Goal: Information Seeking & Learning: Compare options

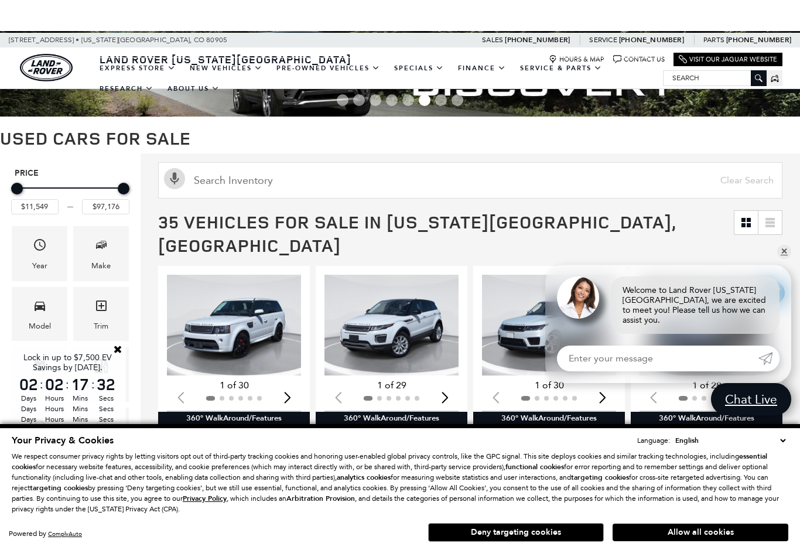
scroll to position [57, 0]
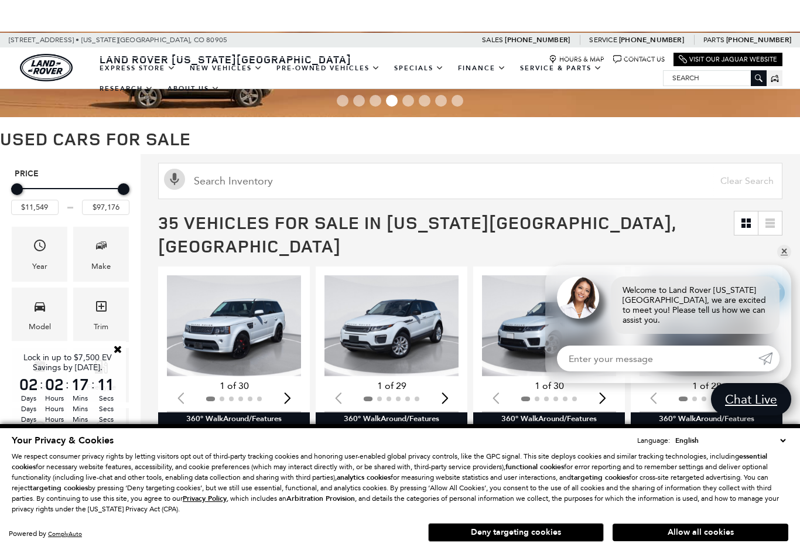
click at [22, 315] on div "Model" at bounding box center [40, 315] width 56 height 54
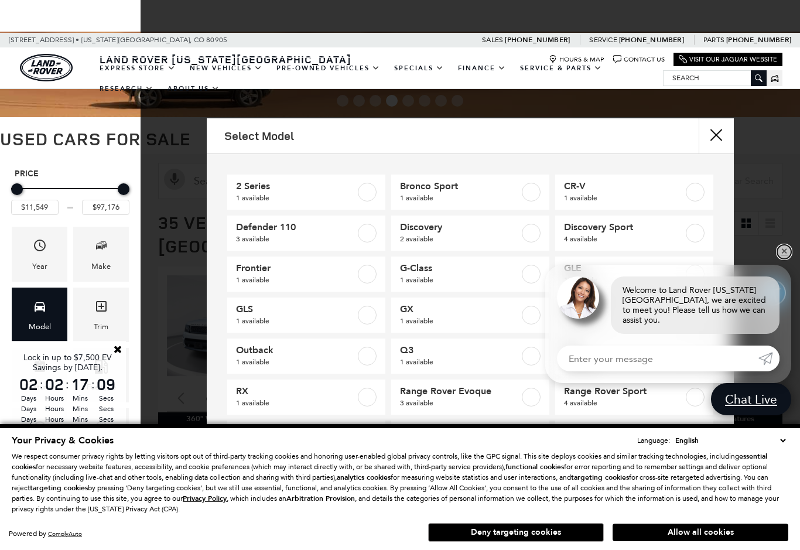
click at [787, 256] on link "✕" at bounding box center [784, 252] width 14 height 14
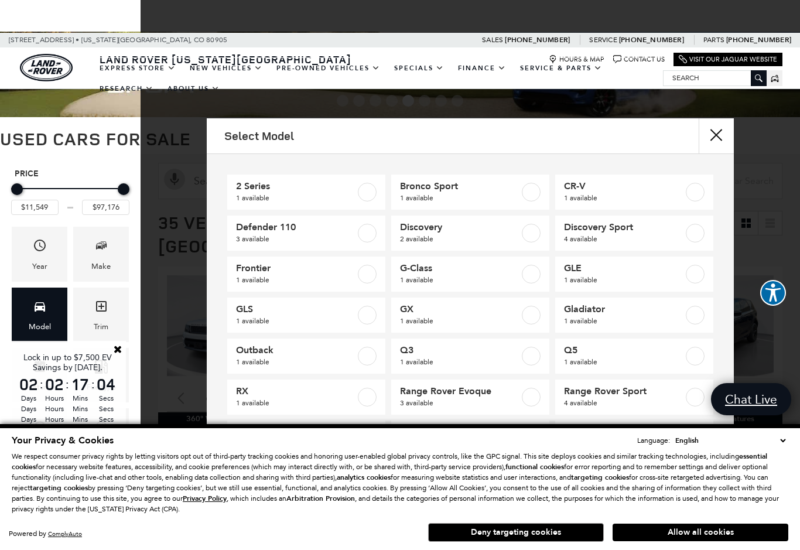
click at [694, 273] on label at bounding box center [695, 274] width 19 height 19
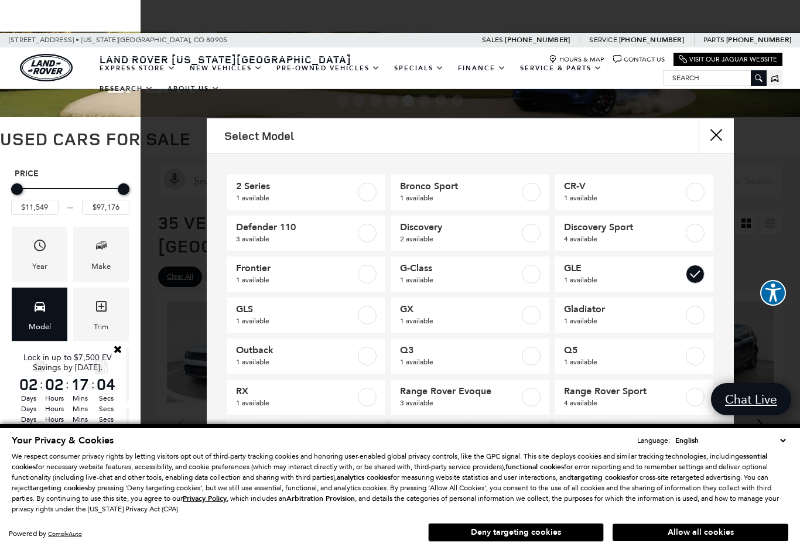
type input "$65,629"
checkbox input "true"
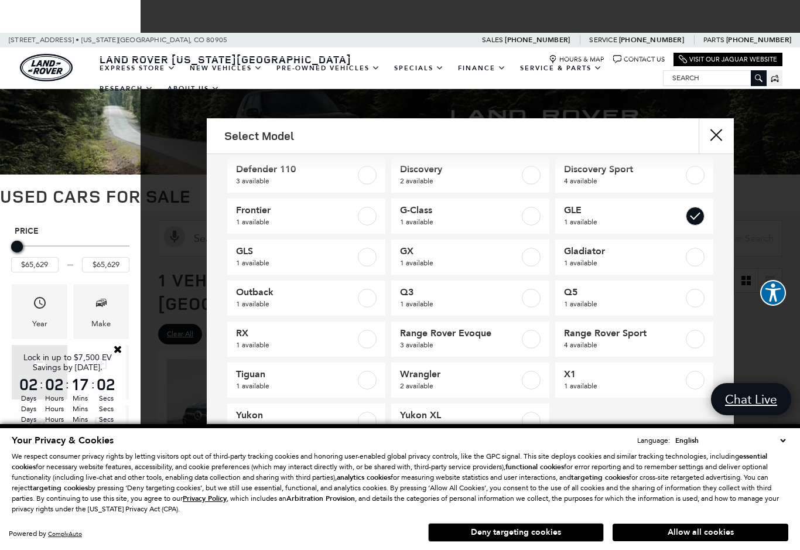
scroll to position [57, 0]
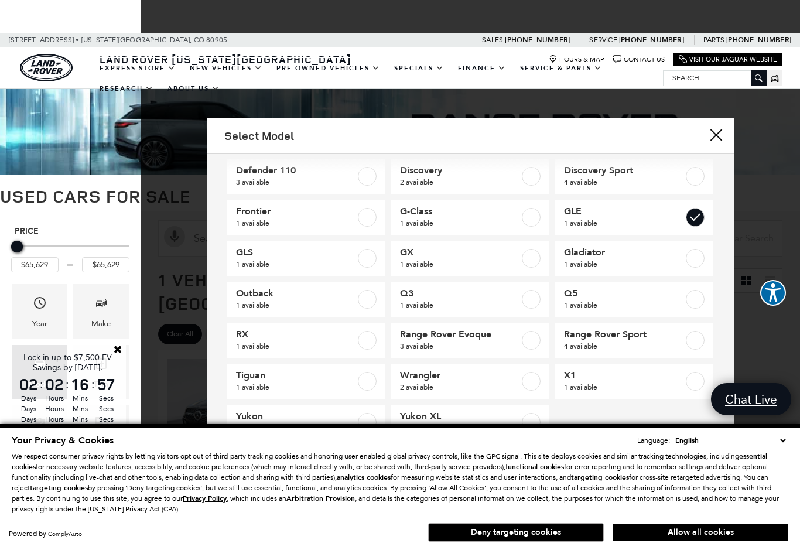
click at [576, 233] on link "GLE 1 available" at bounding box center [634, 217] width 158 height 35
type input "$11,549"
type input "$97,176"
checkbox input "false"
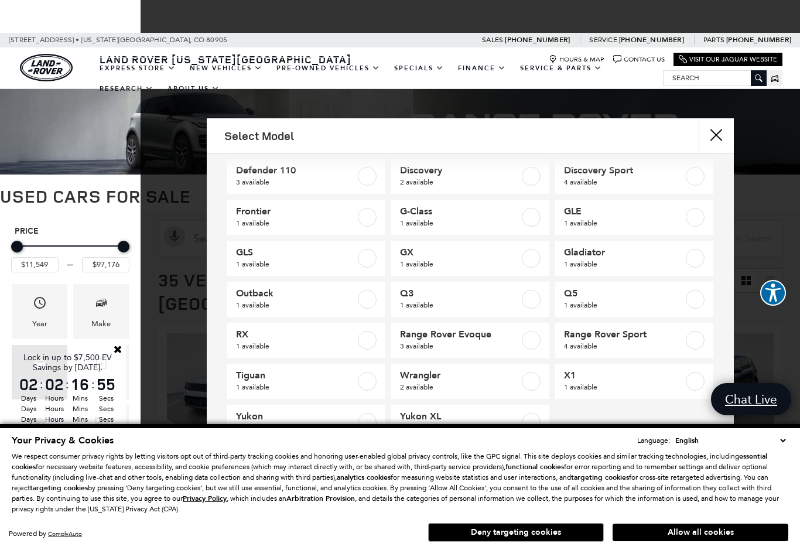
scroll to position [4, 0]
click at [725, 145] on button "Close" at bounding box center [716, 135] width 35 height 35
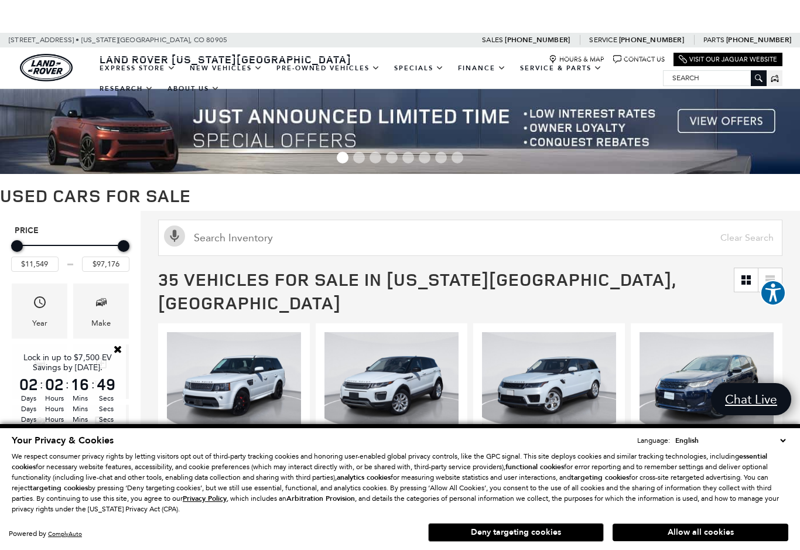
scroll to position [0, 0]
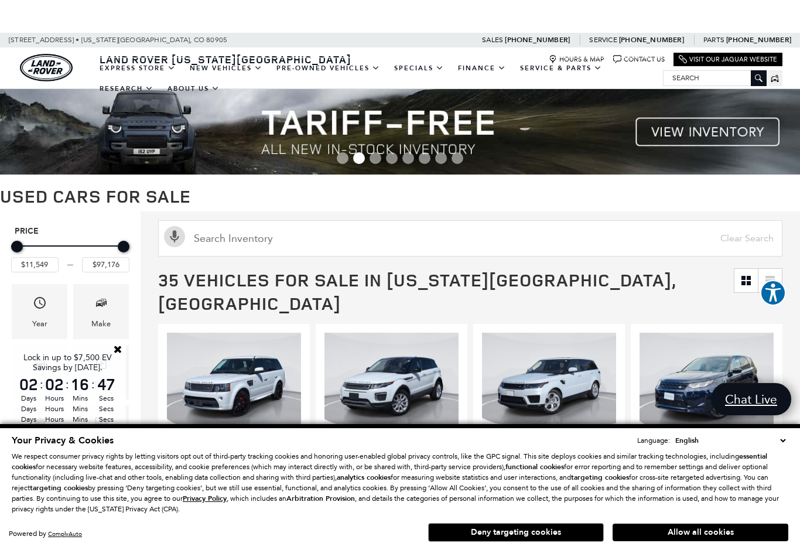
click at [118, 345] on link "Close" at bounding box center [117, 349] width 11 height 11
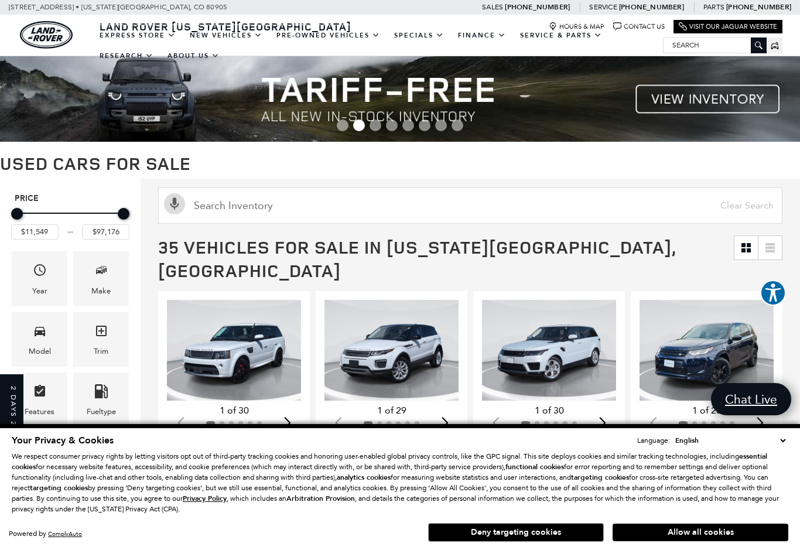
click at [39, 347] on div "Model" at bounding box center [40, 351] width 22 height 13
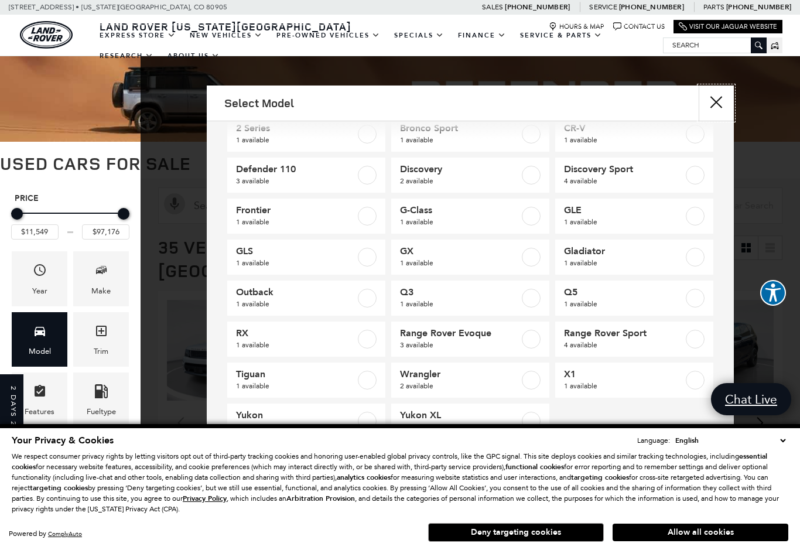
scroll to position [24, 0]
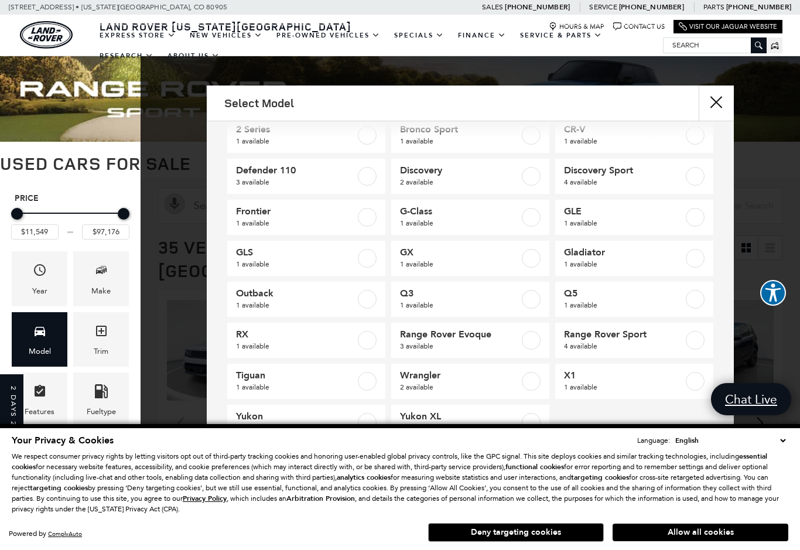
click at [698, 336] on label at bounding box center [695, 340] width 19 height 19
type input "$17,684"
checkbox input "true"
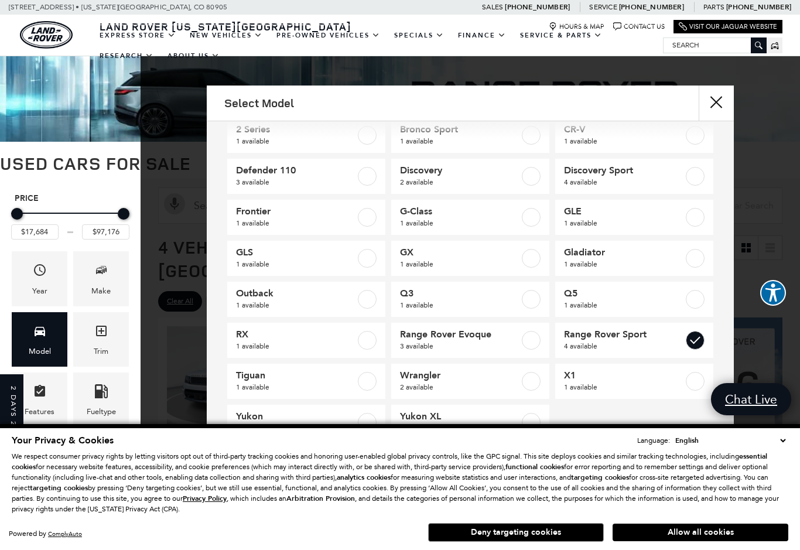
scroll to position [4, 0]
click at [732, 85] on button "Close" at bounding box center [716, 102] width 35 height 35
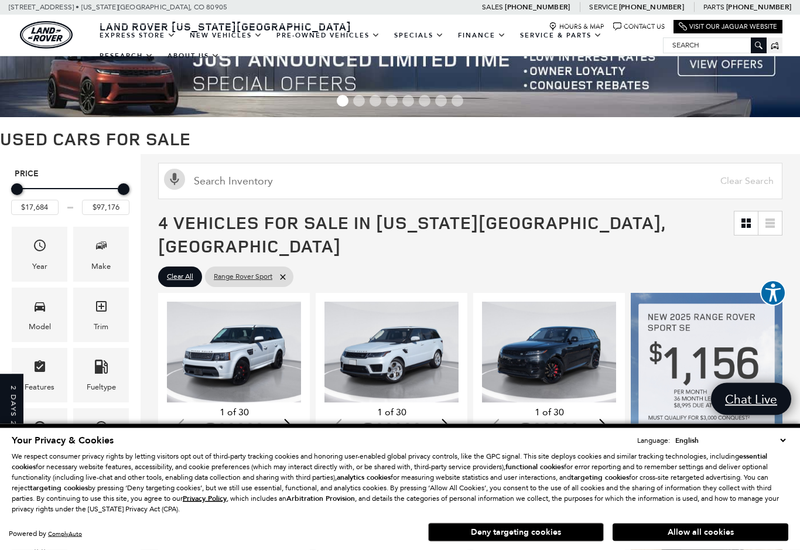
scroll to position [0, 0]
